Goal: Transaction & Acquisition: Download file/media

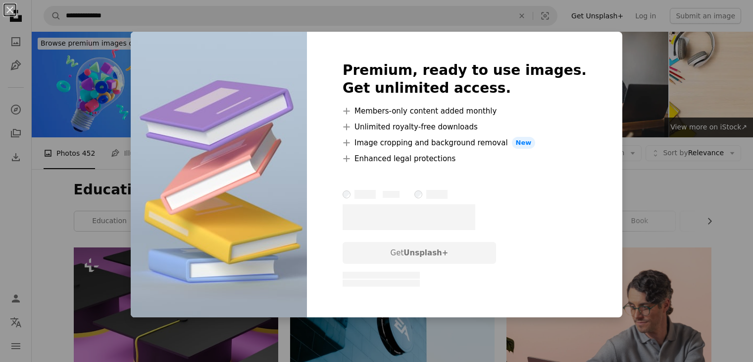
scroll to position [693, 0]
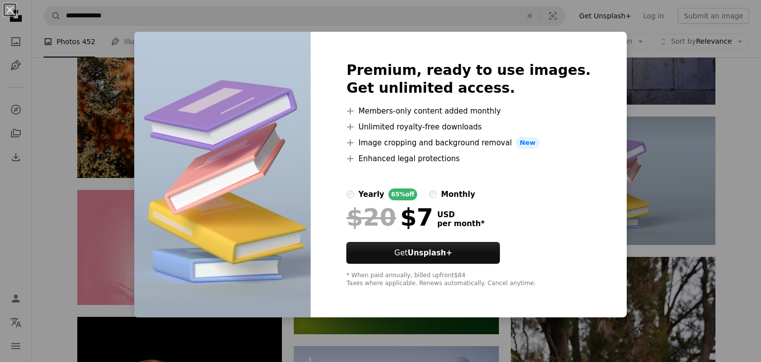
click at [619, 45] on div "An X shape Premium, ready to use images. Get unlimited access. A plus sign Memb…" at bounding box center [380, 181] width 761 height 362
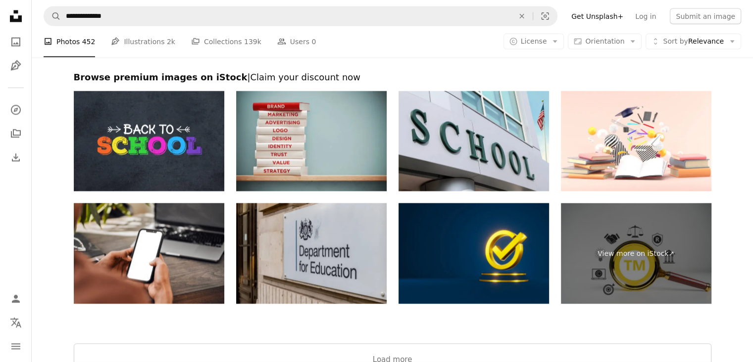
scroll to position [1932, 0]
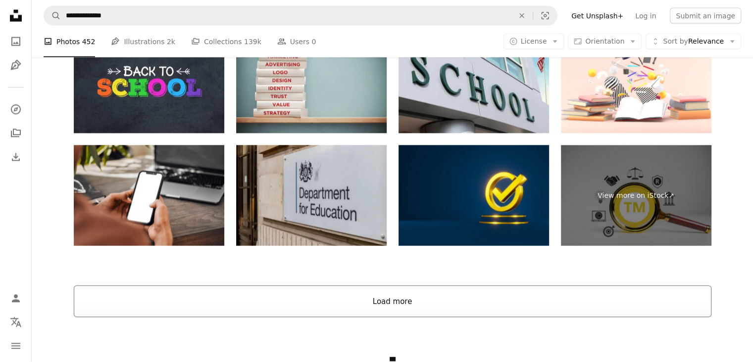
click at [409, 300] on button "Load more" at bounding box center [393, 301] width 638 height 32
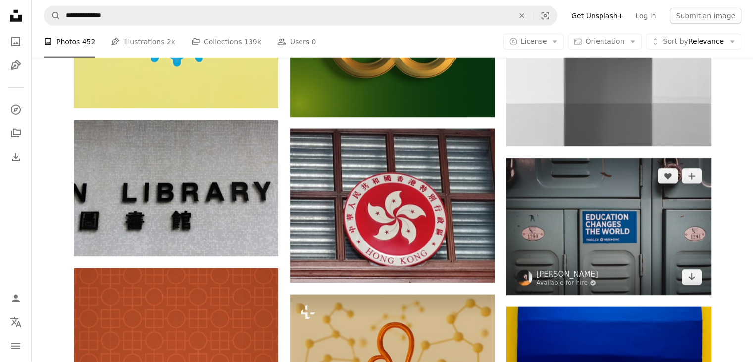
scroll to position [2873, 0]
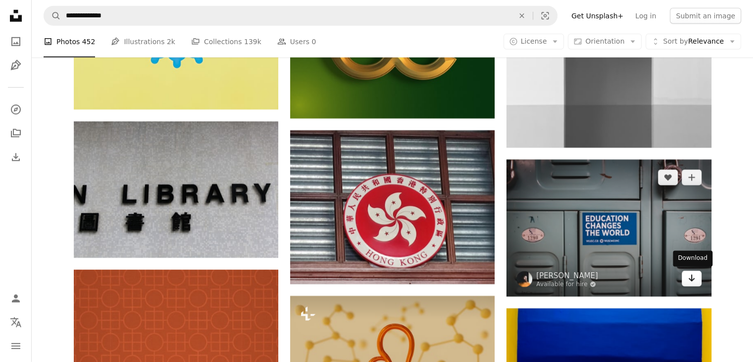
click at [694, 278] on icon "Download" at bounding box center [691, 277] width 6 height 7
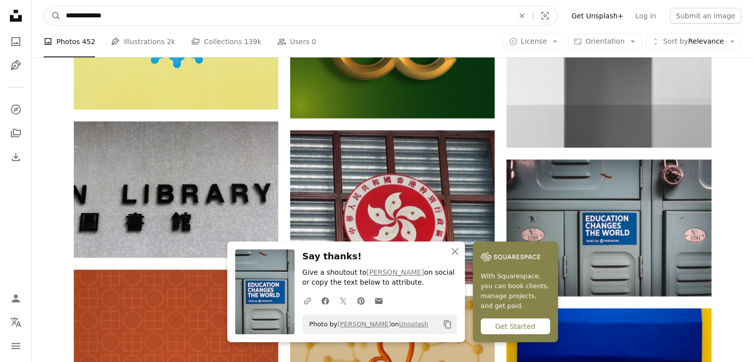
click at [254, 12] on input "**********" at bounding box center [286, 15] width 450 height 19
type input "*********"
click button "A magnifying glass" at bounding box center [52, 15] width 17 height 19
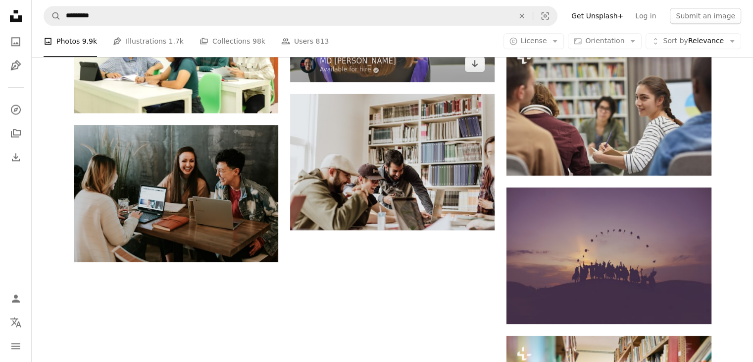
scroll to position [1090, 0]
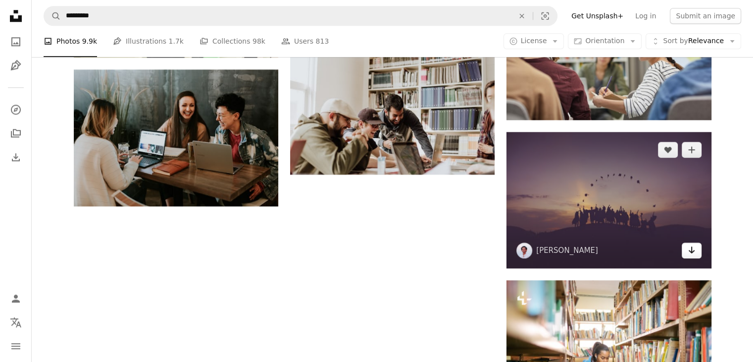
drag, startPoint x: 698, startPoint y: 255, endPoint x: 693, endPoint y: 251, distance: 6.3
click at [698, 255] on link "Arrow pointing down" at bounding box center [692, 250] width 20 height 16
